Goal: Feedback & Contribution: Submit feedback/report problem

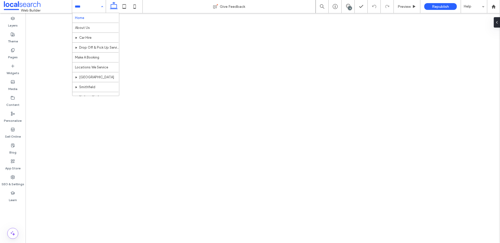
click at [90, 6] on input at bounding box center [88, 6] width 26 height 13
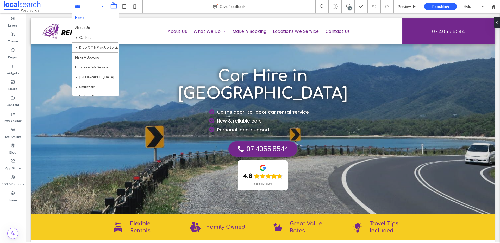
click at [96, 7] on input at bounding box center [88, 6] width 26 height 13
click at [98, 7] on div "Home About Us Car Hire Drop Off & Pick Up Service Make A Booking Locations We S…" at bounding box center [89, 6] width 34 height 13
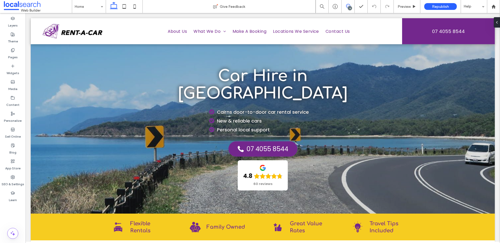
click at [347, 6] on icon at bounding box center [348, 6] width 4 height 4
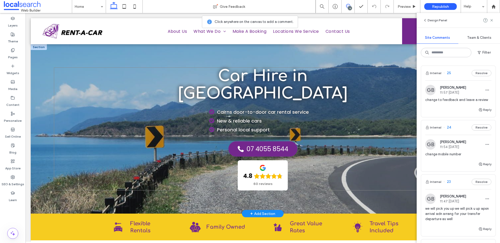
click at [97, 113] on div "Car Hire in [GEOGRAPHIC_DATA] Cairns door-to-door car rental service New & reli…" at bounding box center [263, 128] width 418 height 123
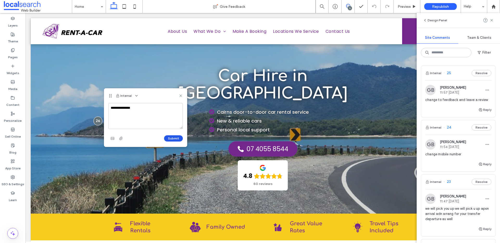
type textarea "**********"
click at [174, 137] on button "Submit" at bounding box center [173, 138] width 19 height 6
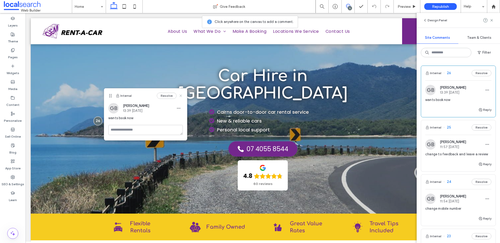
click at [182, 94] on icon at bounding box center [181, 96] width 4 height 4
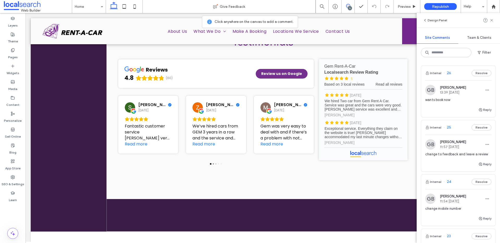
scroll to position [769, 0]
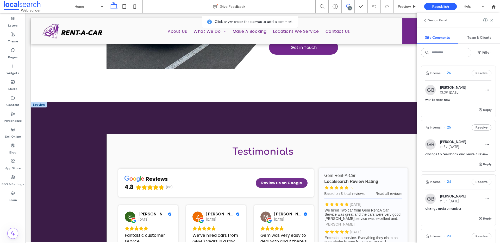
click at [154, 139] on div "Testimonials reviews 4.8 (60) Review us on Google [PERSON_NAME] [DATE] Fantasti…" at bounding box center [263, 221] width 313 height 174
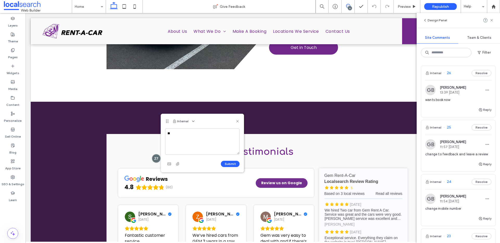
type textarea "*"
type textarea "*******"
click at [226, 163] on button "Submit" at bounding box center [230, 164] width 19 height 6
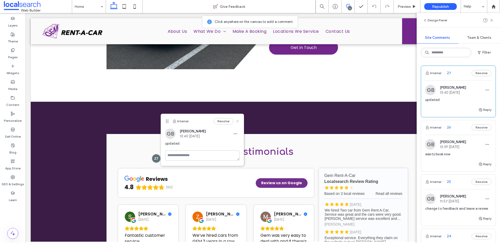
click at [237, 122] on use at bounding box center [237, 121] width 2 height 2
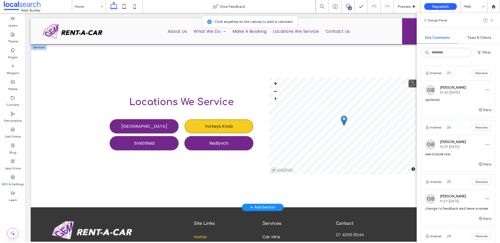
scroll to position [1067, 0]
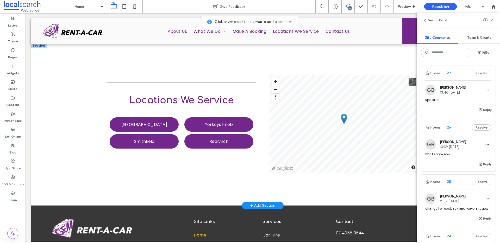
click at [107, 82] on div "Locations We Service [GEOGRAPHIC_DATA] [GEOGRAPHIC_DATA] [GEOGRAPHIC_DATA] [GEO…" at bounding box center [181, 124] width 149 height 84
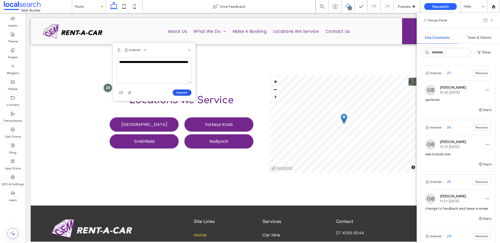
type textarea "**********"
click at [187, 93] on button "Submit" at bounding box center [182, 93] width 19 height 6
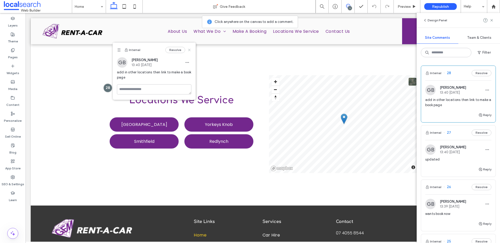
click at [189, 50] on use at bounding box center [189, 50] width 2 height 2
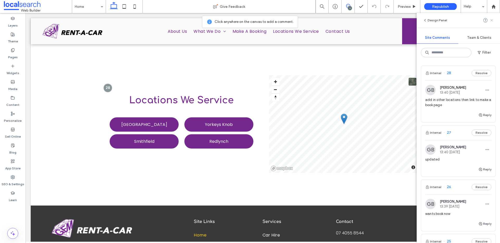
click at [493, 20] on icon at bounding box center [492, 20] width 4 height 4
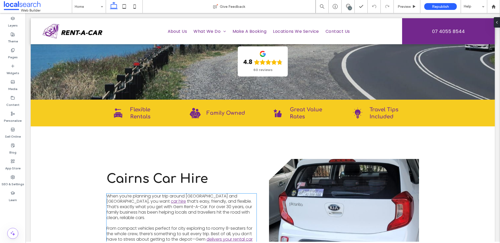
scroll to position [0, 0]
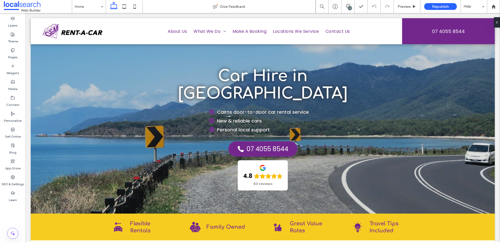
click at [352, 3] on div "7" at bounding box center [348, 6] width 13 height 13
click at [349, 5] on icon at bounding box center [348, 6] width 4 height 4
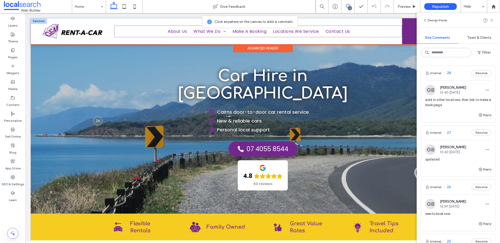
click at [152, 34] on ul "Home About Us What We Do Car Hire Drop Off & Pick Up Service Make A Booking Loc…" at bounding box center [258, 32] width 288 height 12
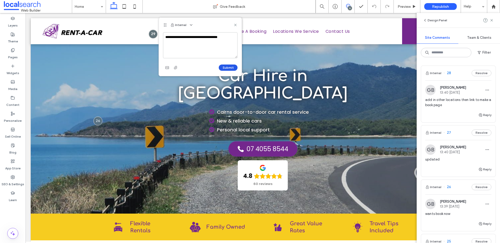
type textarea "**********"
click at [228, 69] on button "Submit" at bounding box center [228, 68] width 19 height 6
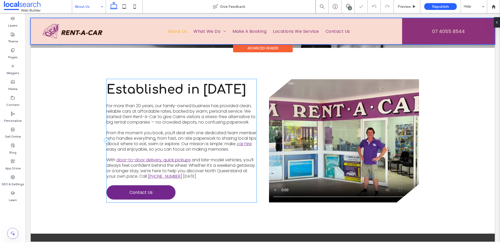
scroll to position [151, 0]
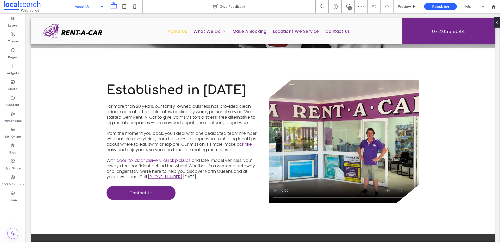
click at [351, 7] on div "8" at bounding box center [350, 8] width 4 height 4
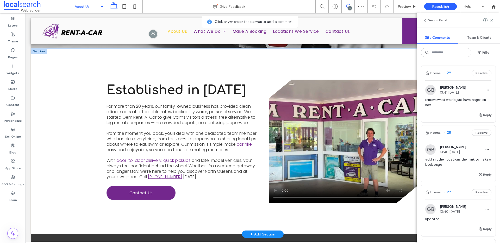
click at [330, 128] on video at bounding box center [344, 141] width 150 height 123
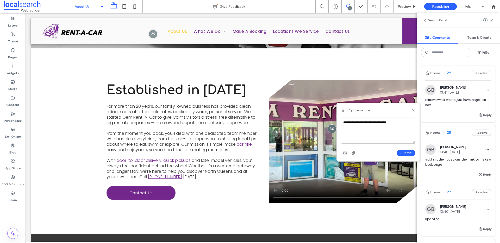
type textarea "**********"
click at [406, 149] on div "Submit" at bounding box center [378, 153] width 74 height 8
click at [407, 152] on button "Submit" at bounding box center [406, 153] width 19 height 6
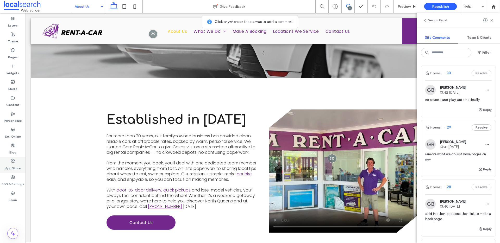
scroll to position [65, 0]
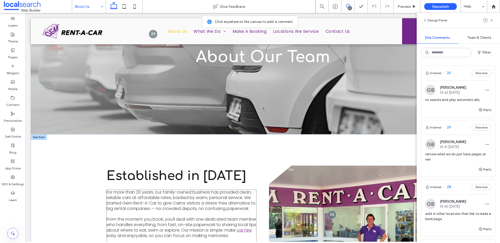
click at [138, 189] on span "For more than 20 years, our family-owned business has provided clean, reliable …" at bounding box center [181, 200] width 149 height 22
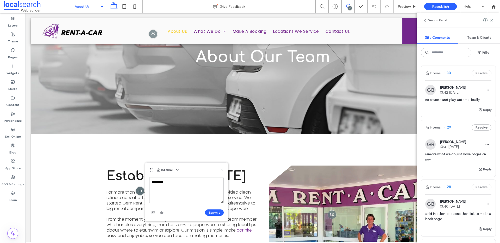
type textarea "********"
click at [220, 169] on icon at bounding box center [222, 170] width 4 height 4
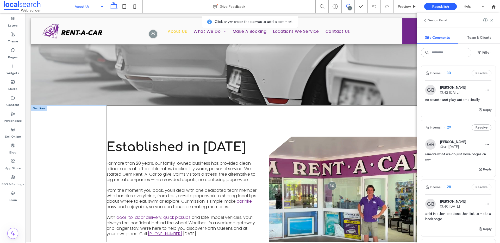
scroll to position [173, 0]
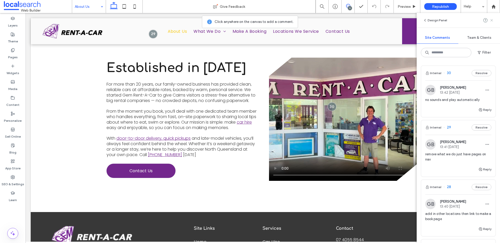
click at [491, 21] on use at bounding box center [491, 20] width 2 height 2
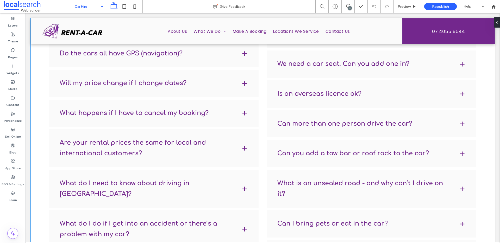
scroll to position [788, 0]
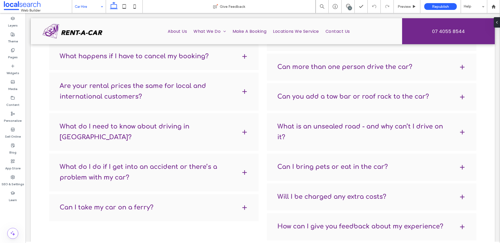
click at [81, 8] on input at bounding box center [88, 6] width 26 height 13
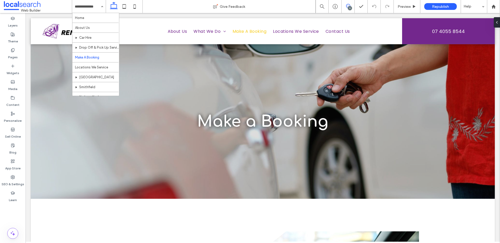
drag, startPoint x: 349, startPoint y: 4, endPoint x: 342, endPoint y: 5, distance: 6.3
click at [349, 4] on icon at bounding box center [348, 6] width 4 height 4
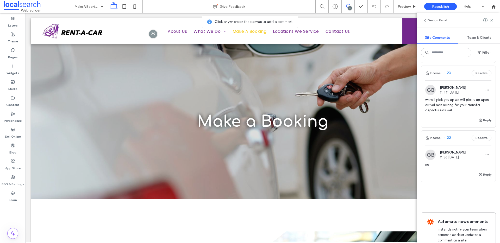
scroll to position [394, 0]
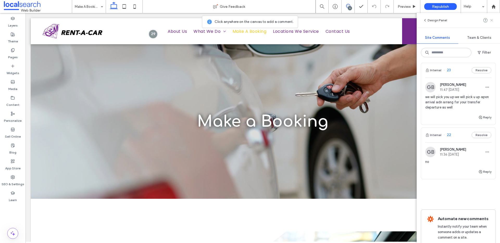
click at [493, 19] on use at bounding box center [491, 20] width 2 height 2
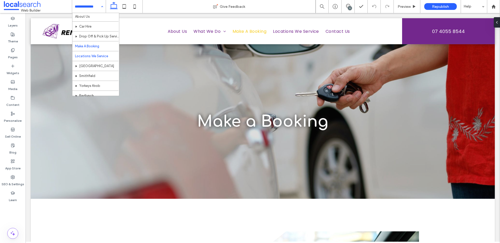
scroll to position [25, 0]
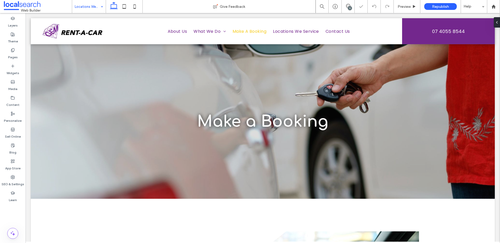
click at [349, 7] on div "9" at bounding box center [350, 8] width 4 height 4
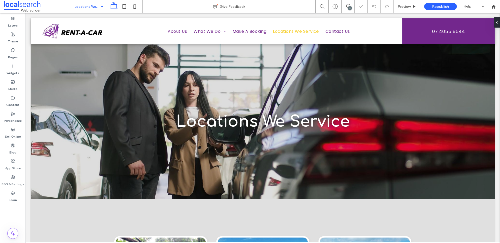
click at [349, 6] on div "9" at bounding box center [350, 8] width 4 height 4
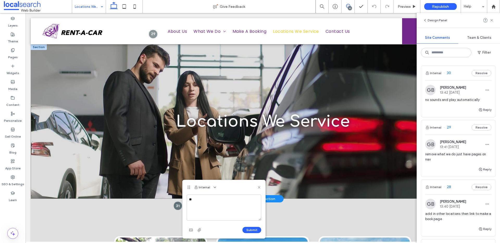
type textarea "*"
type textarea "**********"
click at [255, 230] on button "Submit" at bounding box center [251, 230] width 19 height 6
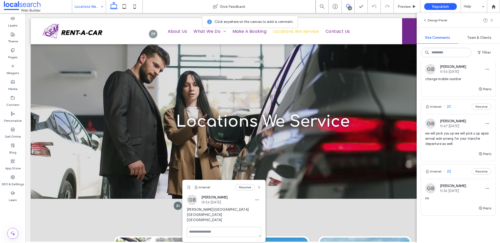
scroll to position [487, 0]
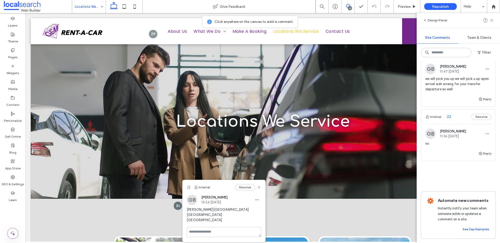
click at [262, 187] on div "Internal Resolve" at bounding box center [224, 187] width 83 height 15
click at [260, 188] on icon at bounding box center [259, 187] width 4 height 4
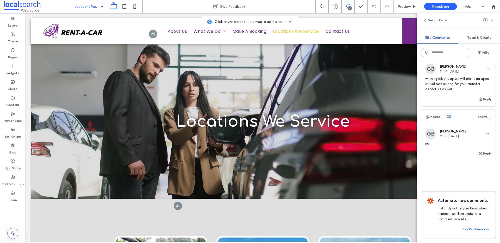
click at [492, 20] on icon at bounding box center [492, 20] width 4 height 4
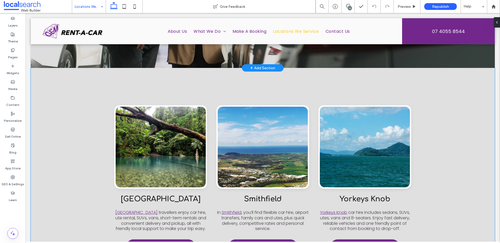
scroll to position [0, 0]
